Goal: Task Accomplishment & Management: Complete application form

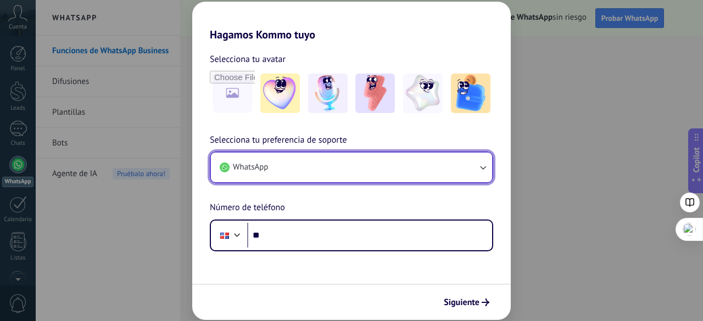
click at [482, 169] on icon "button" at bounding box center [482, 167] width 11 height 11
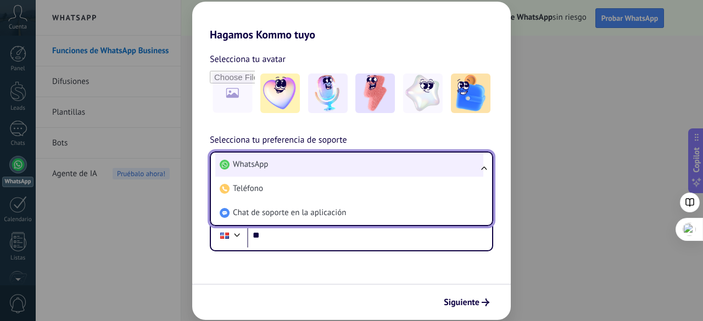
click at [284, 163] on li "WhatsApp" at bounding box center [349, 165] width 268 height 24
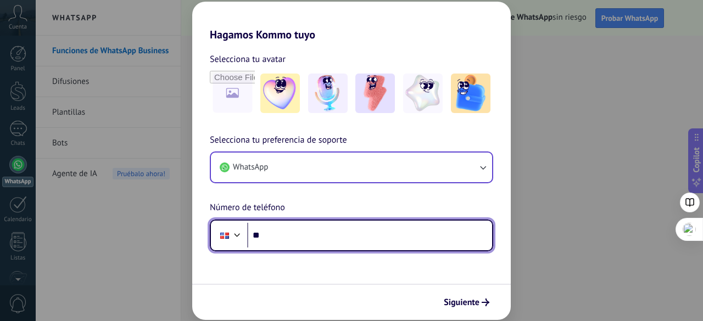
click at [321, 236] on input "**" at bounding box center [369, 235] width 245 height 25
type input "**********"
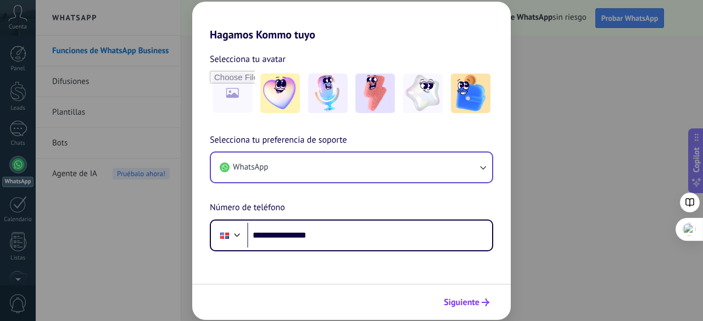
click at [463, 301] on span "Siguiente" at bounding box center [462, 303] width 36 height 8
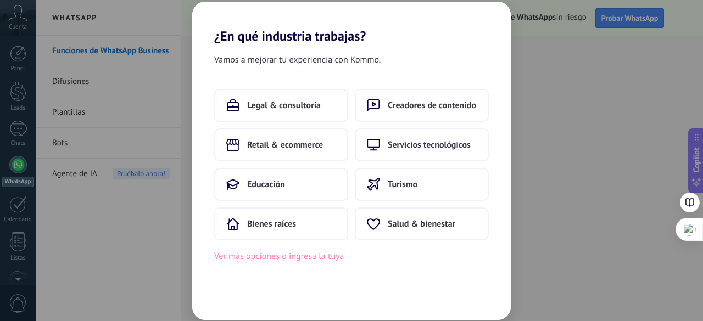
click at [310, 253] on button "Ver más opciones o ingresa la tuya" at bounding box center [279, 256] width 130 height 14
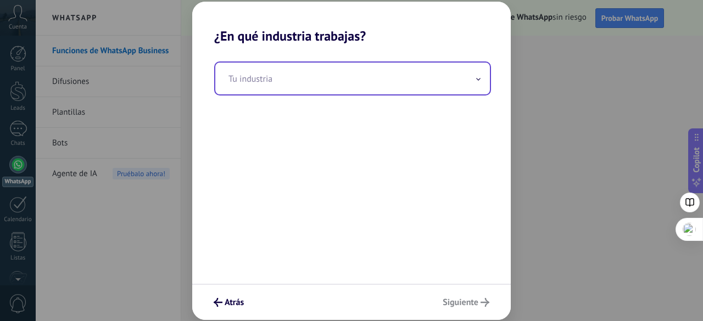
click at [407, 75] on input "text" at bounding box center [352, 79] width 274 height 32
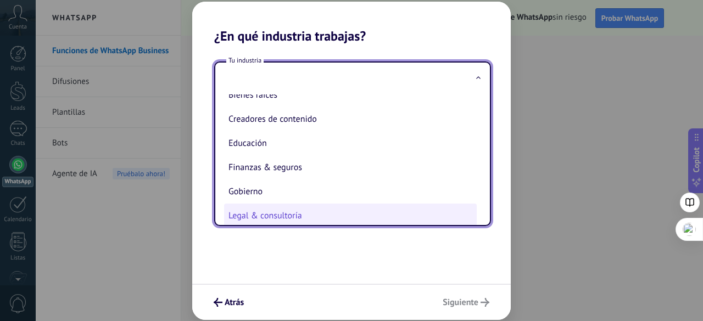
scroll to position [55, 0]
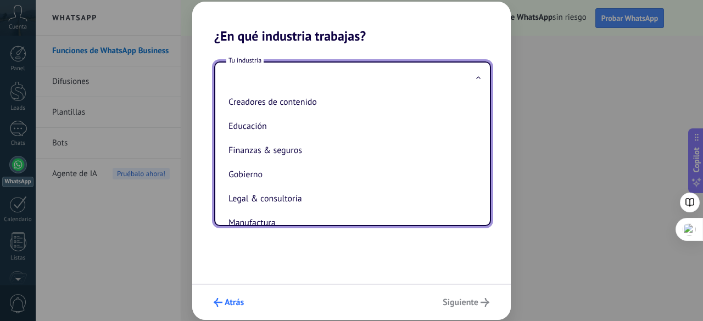
click at [225, 301] on span "Atrás" at bounding box center [234, 303] width 19 height 8
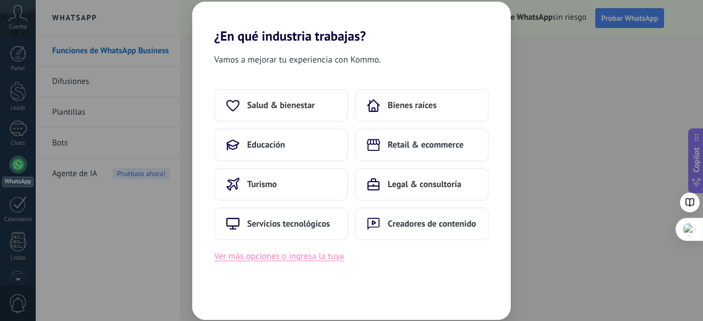
click at [328, 256] on button "Ver más opciones o ingresa la tuya" at bounding box center [279, 256] width 130 height 14
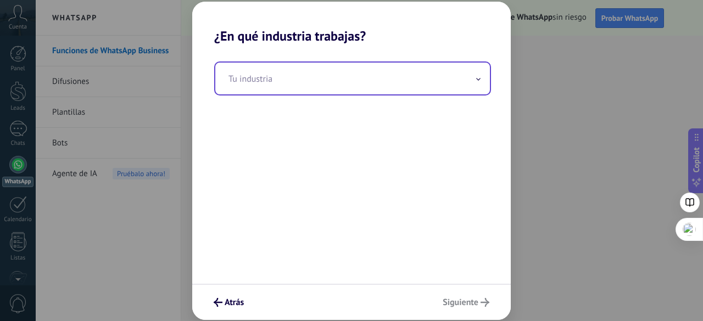
click at [479, 80] on icon at bounding box center [478, 79] width 4 height 3
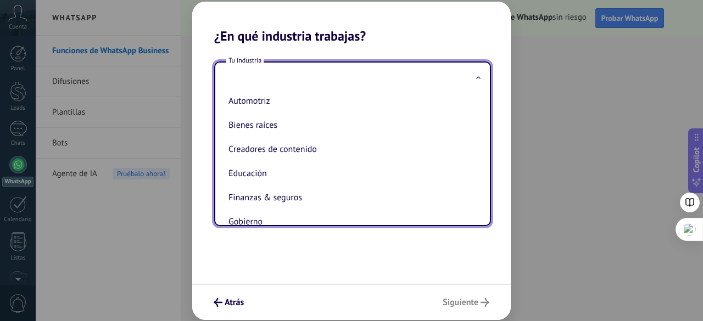
scroll to position [0, 0]
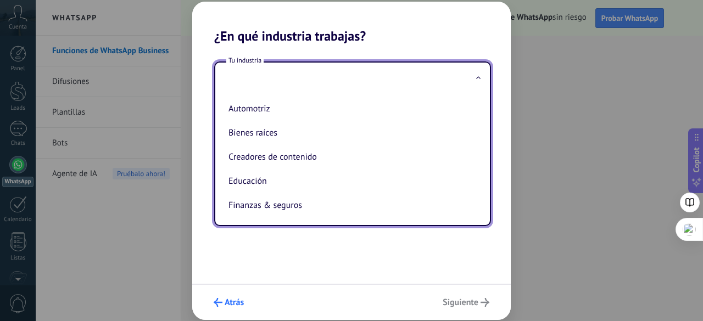
click at [216, 294] on button "Atrás" at bounding box center [229, 302] width 40 height 19
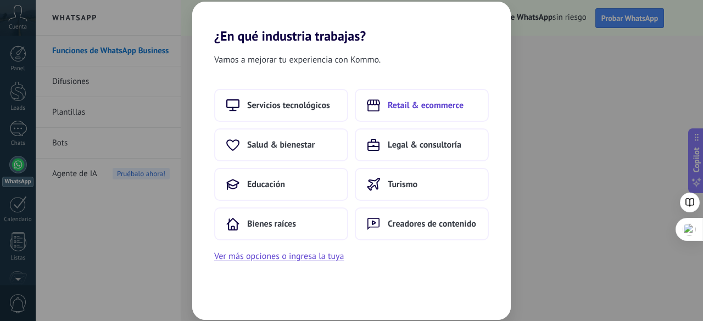
click at [401, 109] on span "Retail & ecommerce" at bounding box center [426, 105] width 76 height 11
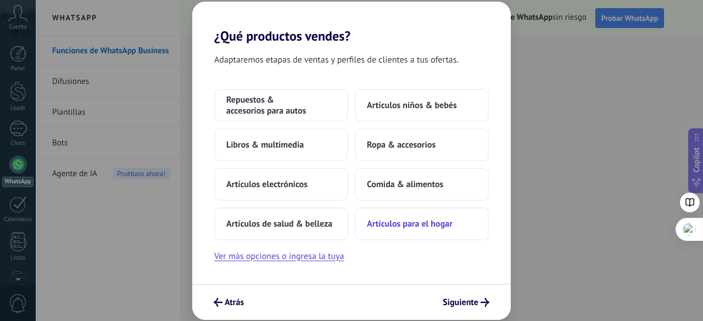
click at [439, 232] on button "Artículos para el hogar" at bounding box center [422, 223] width 134 height 33
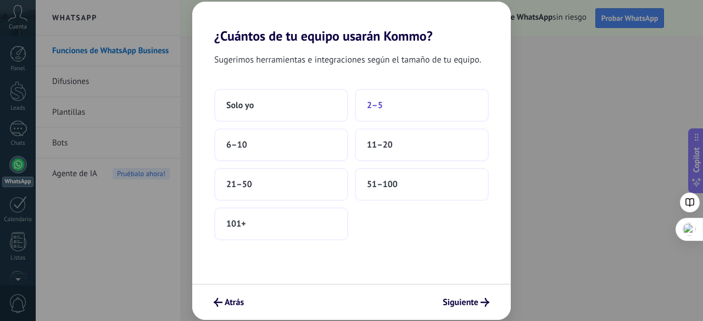
click at [424, 103] on button "2–5" at bounding box center [422, 105] width 134 height 33
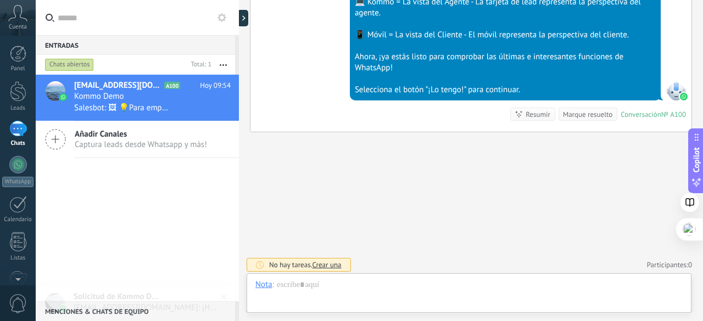
scroll to position [16, 0]
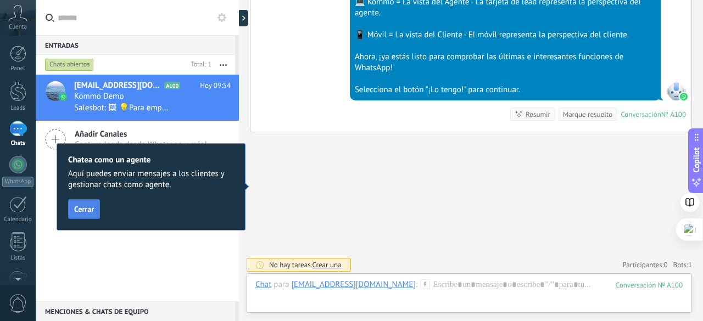
click at [84, 210] on span "Cerrar" at bounding box center [84, 209] width 20 height 8
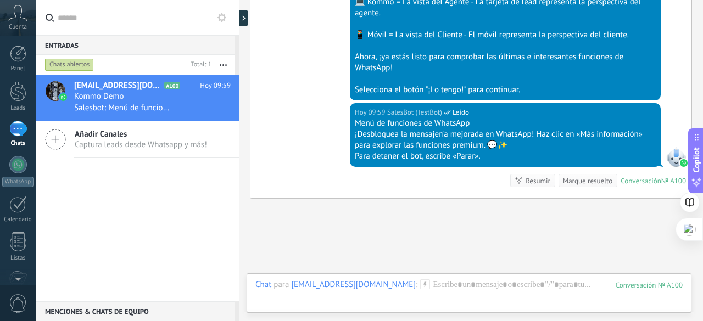
scroll to position [514, 0]
